Goal: Task Accomplishment & Management: Use online tool/utility

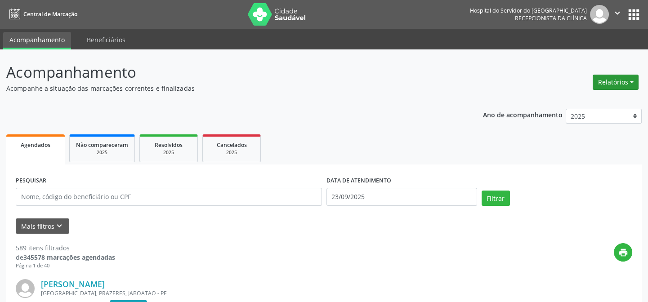
click at [612, 83] on button "Relatórios" at bounding box center [616, 82] width 46 height 15
click at [565, 101] on link "Agendamentos" at bounding box center [590, 101] width 97 height 13
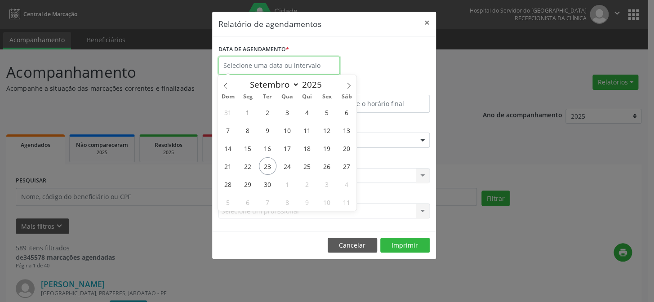
click at [262, 65] on input "text" at bounding box center [279, 66] width 121 height 18
click at [268, 163] on span "23" at bounding box center [268, 166] width 18 height 18
type input "23/09/2025"
click at [268, 163] on span "23" at bounding box center [268, 166] width 18 height 18
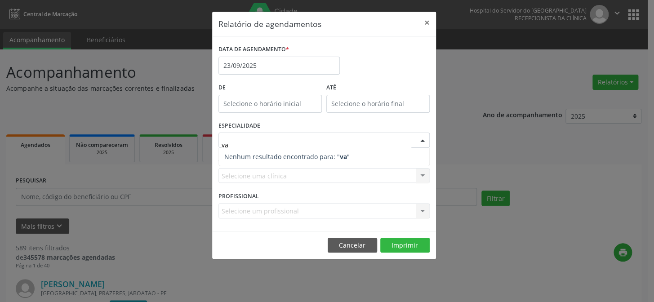
type input "v"
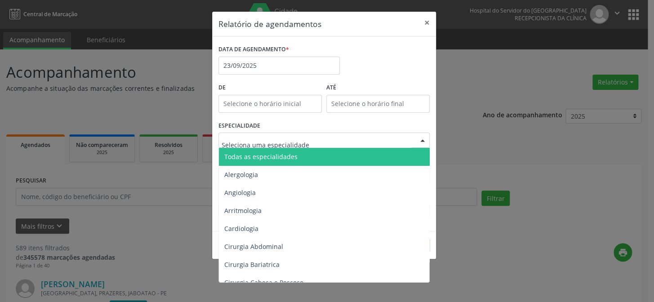
click at [254, 157] on span "Todas as especialidades" at bounding box center [260, 156] width 73 height 9
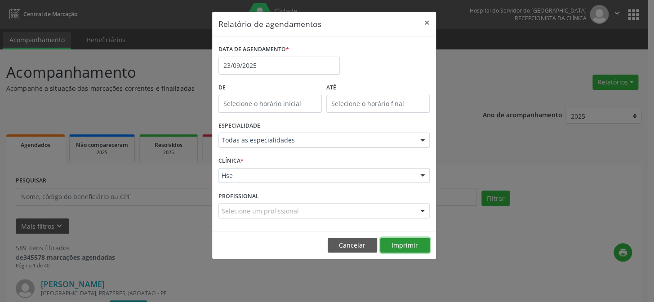
click at [404, 242] on button "Imprimir" at bounding box center [404, 245] width 49 height 15
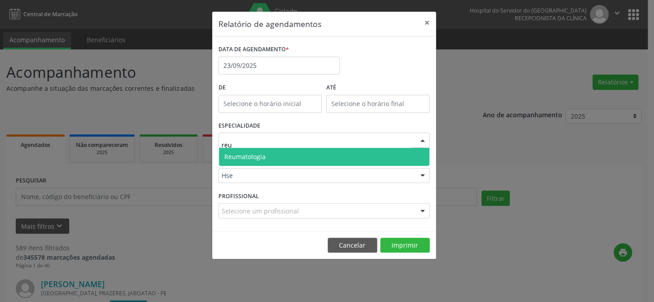
type input "reum"
drag, startPoint x: 253, startPoint y: 156, endPoint x: 252, endPoint y: 164, distance: 7.7
click at [253, 156] on span "Reumatologia" at bounding box center [244, 156] width 41 height 9
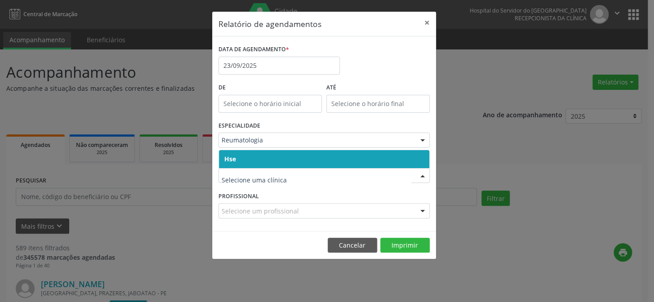
click at [240, 154] on span "Hse" at bounding box center [324, 159] width 210 height 18
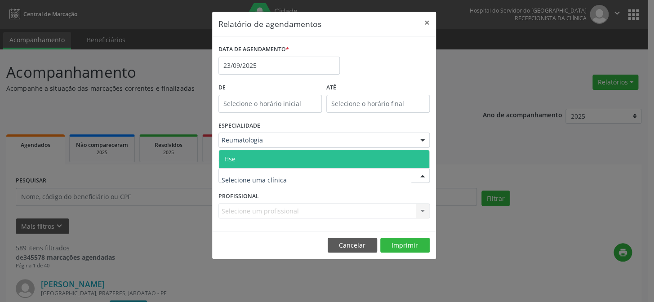
click at [240, 161] on span "Hse" at bounding box center [324, 159] width 210 height 18
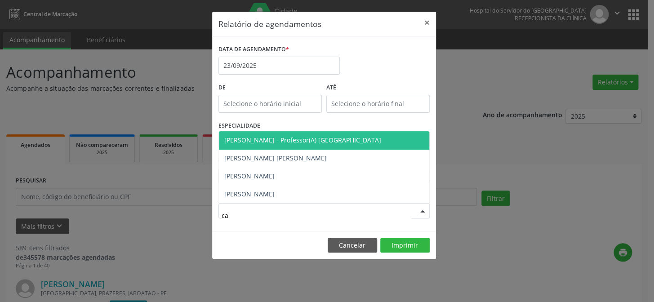
type input "car"
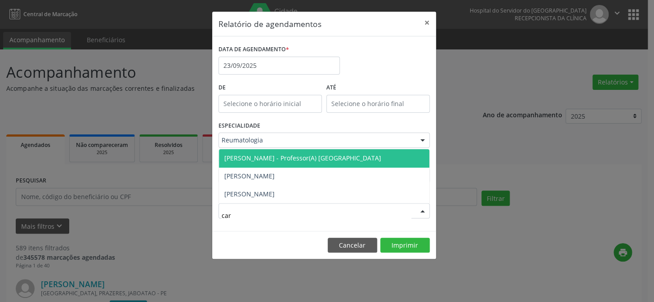
click at [301, 159] on span "[PERSON_NAME] - Professor(A) [GEOGRAPHIC_DATA]" at bounding box center [302, 158] width 157 height 9
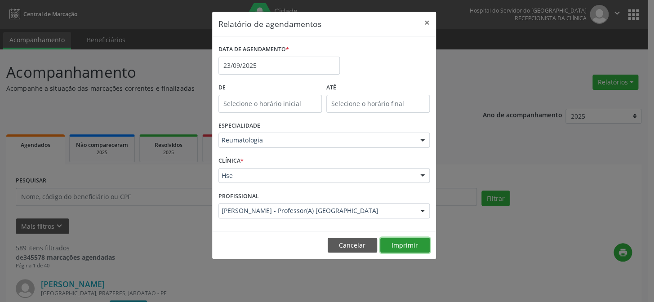
click at [412, 245] on button "Imprimir" at bounding box center [404, 245] width 49 height 15
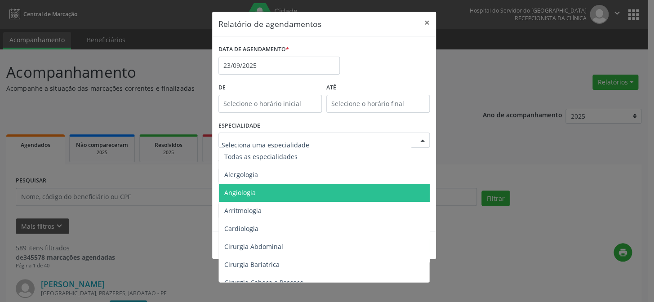
drag, startPoint x: 287, startPoint y: 144, endPoint x: 272, endPoint y: 143, distance: 14.9
click at [272, 143] on div at bounding box center [324, 140] width 211 height 15
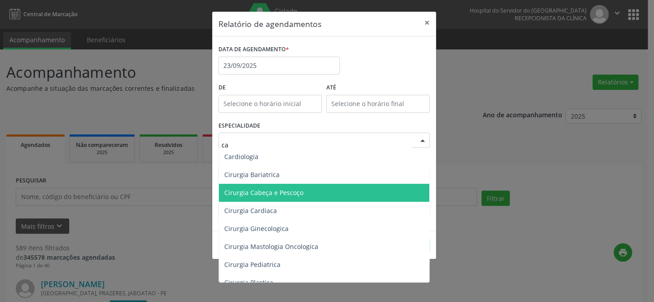
type input "c"
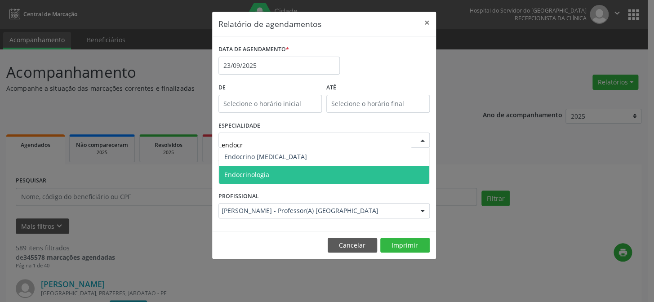
type input "endocri"
click at [256, 170] on span "Endocrinologia" at bounding box center [246, 174] width 45 height 9
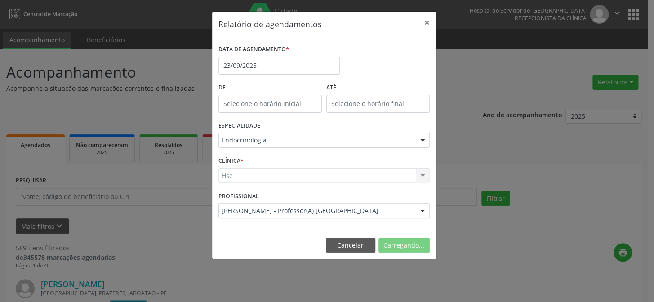
click at [247, 176] on div "Hse Hse Nenhum resultado encontrado para: " " Não há nenhuma opção para ser exi…" at bounding box center [324, 175] width 211 height 15
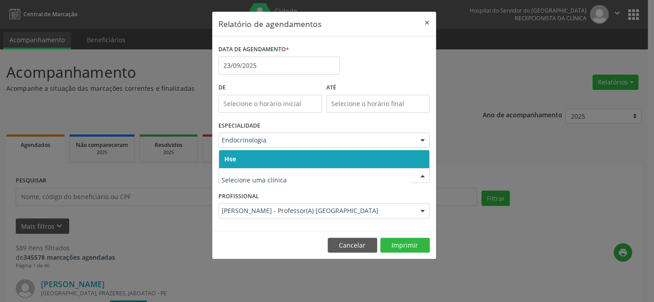
click at [246, 161] on span "Hse" at bounding box center [324, 159] width 210 height 18
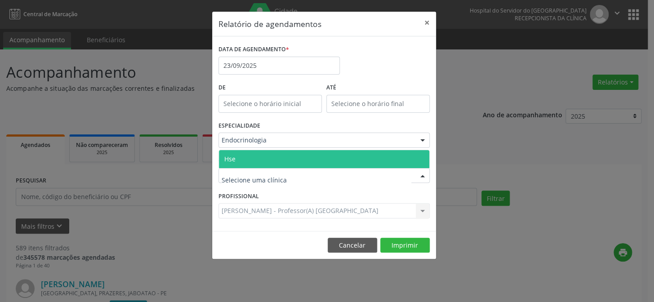
click at [243, 157] on span "Hse" at bounding box center [324, 159] width 210 height 18
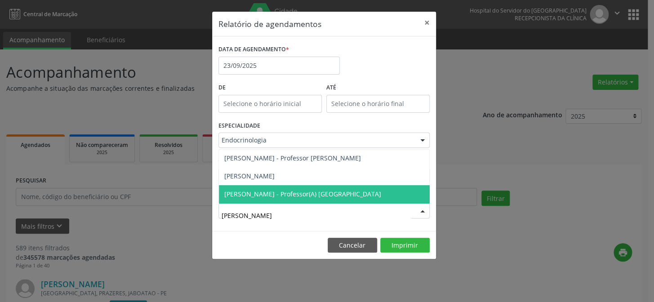
click at [278, 196] on span "[PERSON_NAME] - Professor(A) [GEOGRAPHIC_DATA]" at bounding box center [302, 194] width 157 height 9
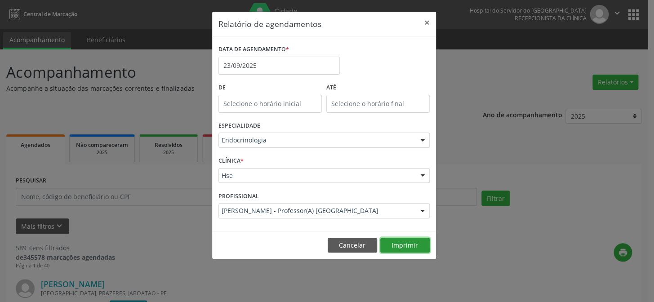
click at [411, 249] on button "Imprimir" at bounding box center [404, 245] width 49 height 15
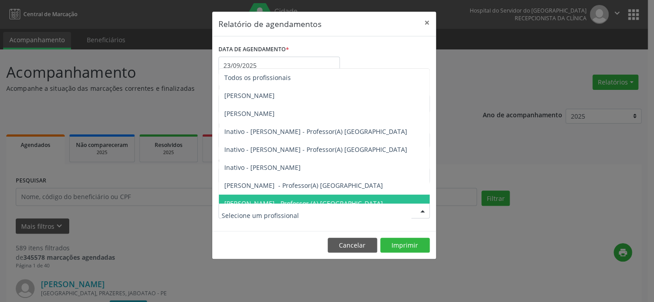
click at [422, 210] on div at bounding box center [422, 211] width 13 height 15
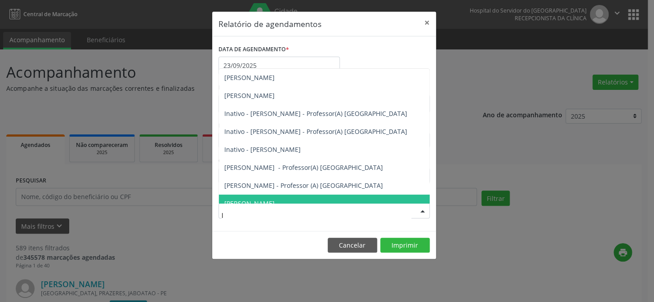
type input "lu"
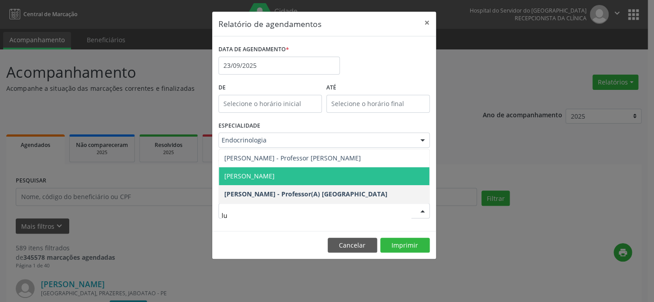
click at [293, 175] on span "[PERSON_NAME]" at bounding box center [324, 176] width 210 height 18
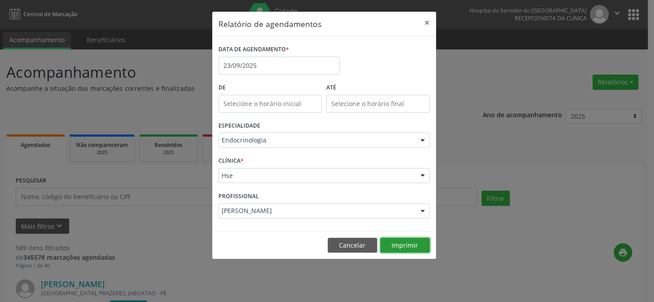
click at [394, 245] on button "Imprimir" at bounding box center [404, 245] width 49 height 15
